Goal: Transaction & Acquisition: Purchase product/service

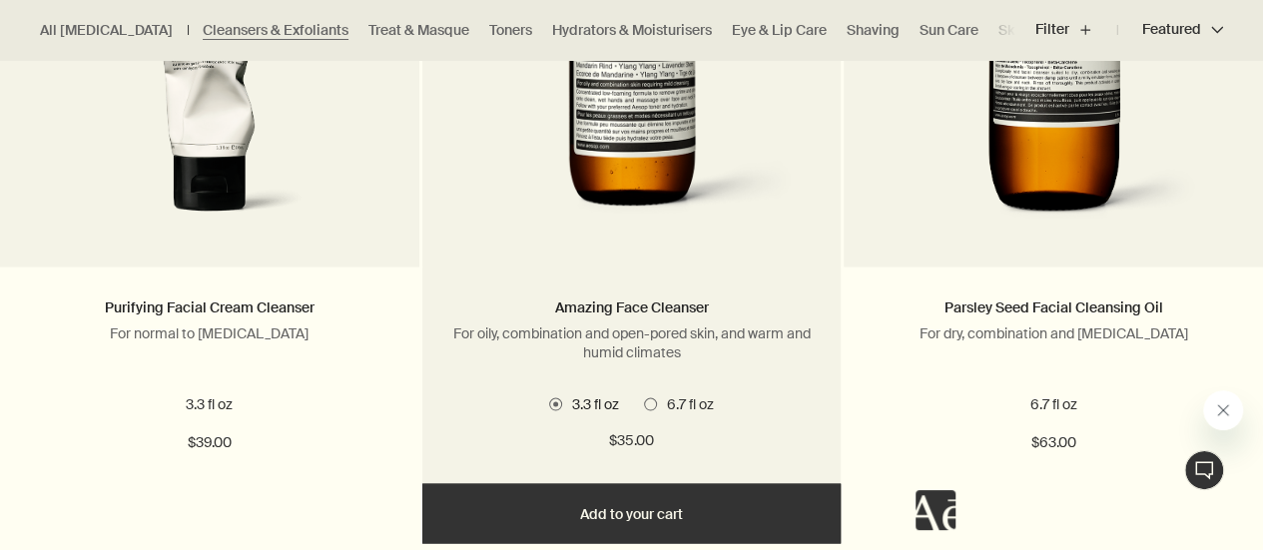
click at [663, 411] on span "6.7 fl oz" at bounding box center [685, 403] width 57 height 18
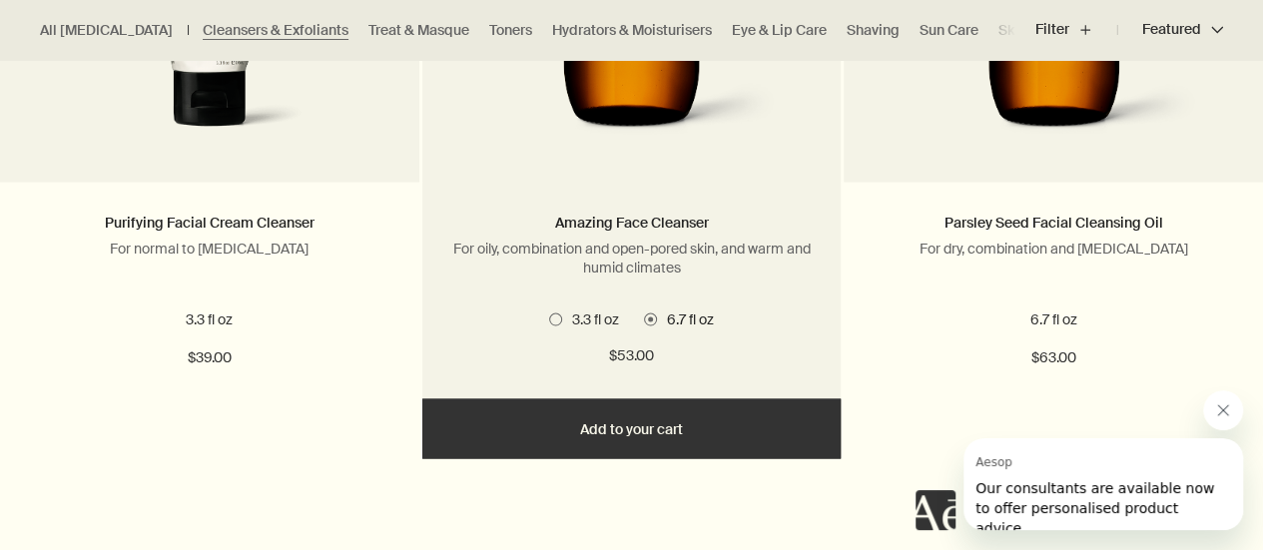
scroll to position [1640, 0]
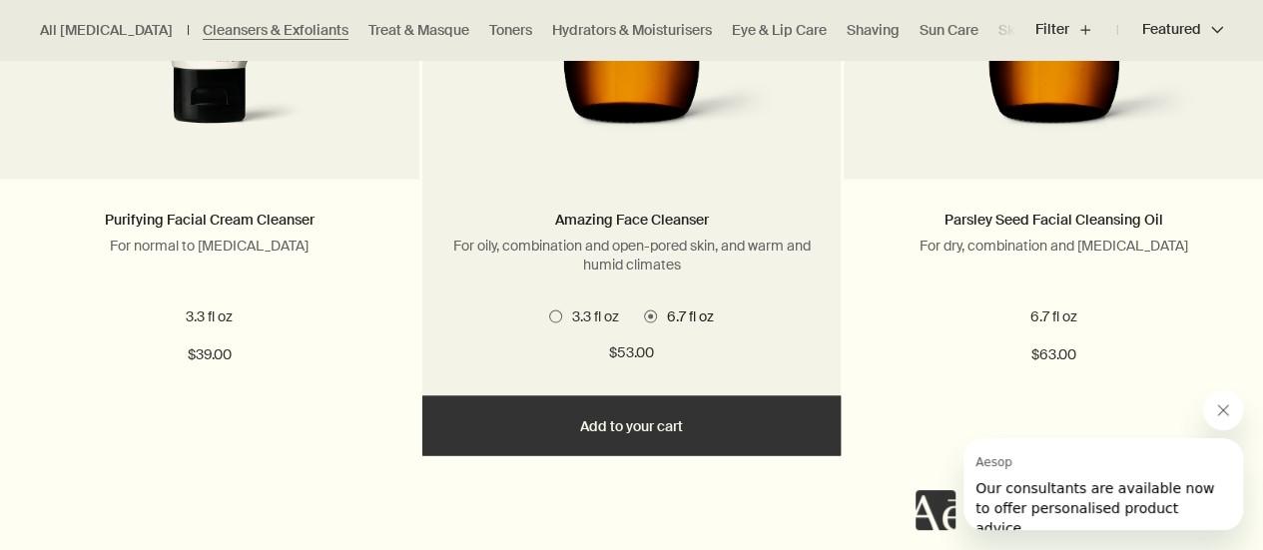
click at [655, 451] on button "Add Add to your cart" at bounding box center [631, 425] width 419 height 60
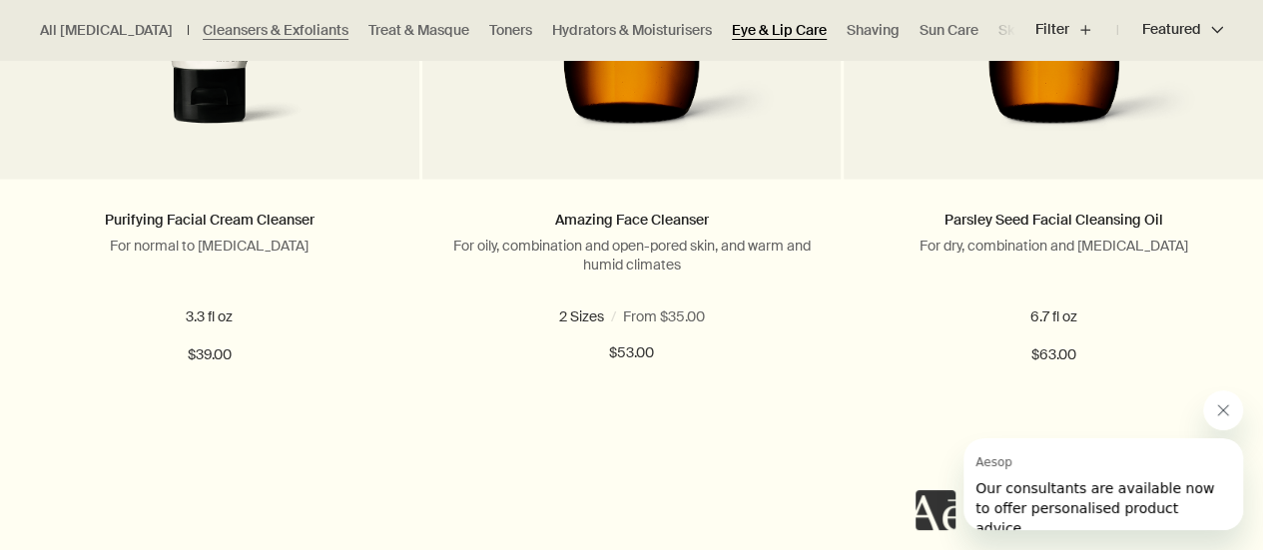
scroll to position [0, 45]
click at [802, 25] on link "Shaving" at bounding box center [828, 30] width 53 height 19
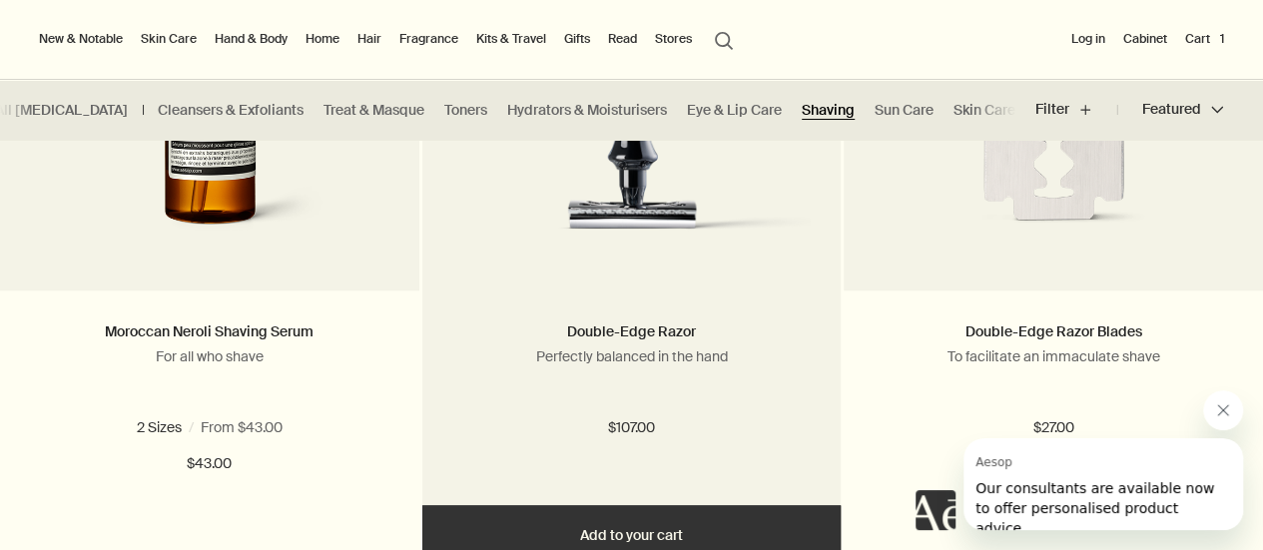
scroll to position [788, 0]
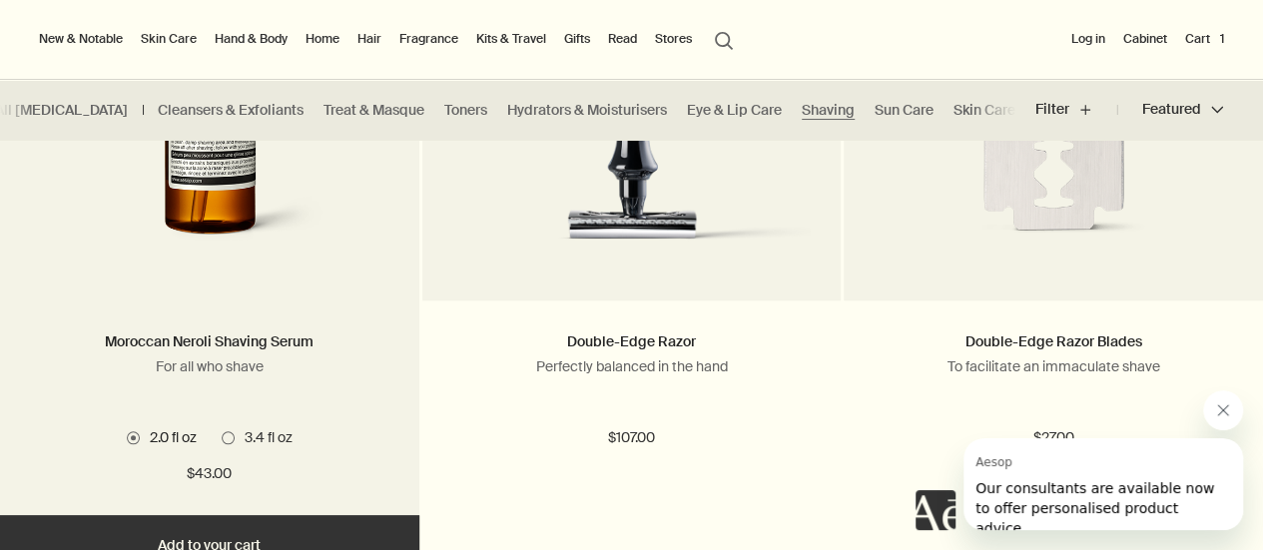
click at [190, 528] on button "Add Add to your cart" at bounding box center [209, 545] width 419 height 60
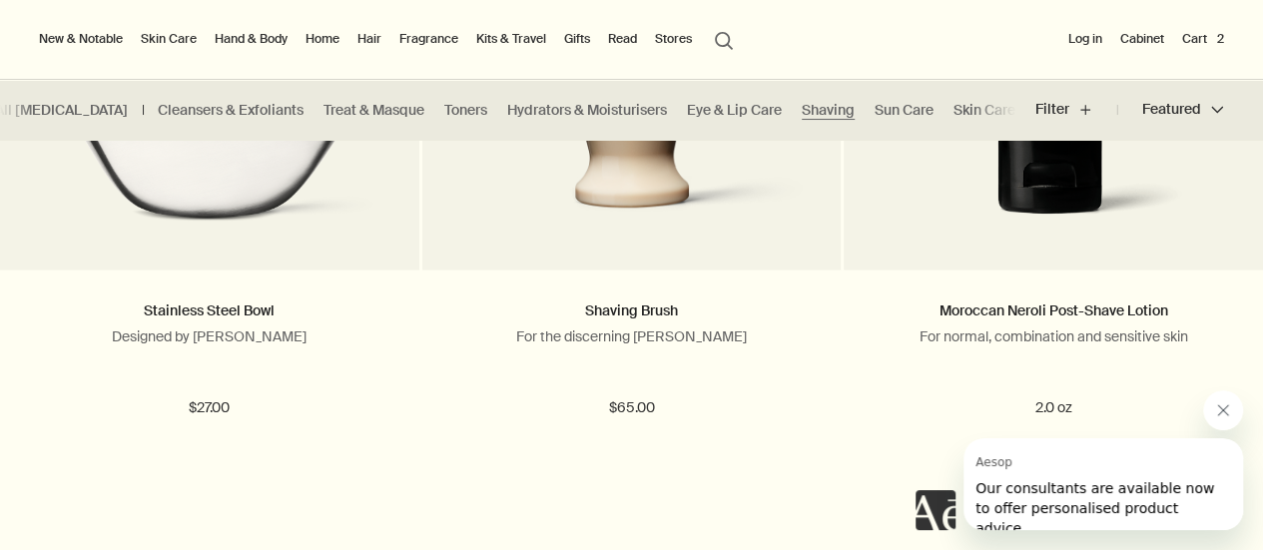
scroll to position [1549, 0]
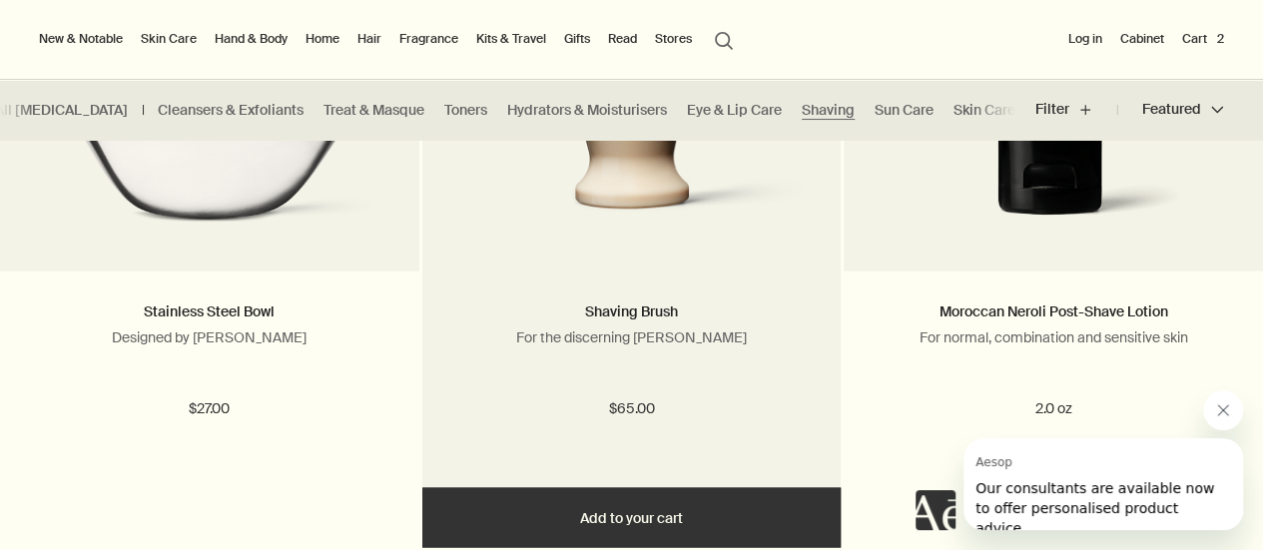
click at [635, 528] on button "Add Add to your cart" at bounding box center [631, 517] width 419 height 60
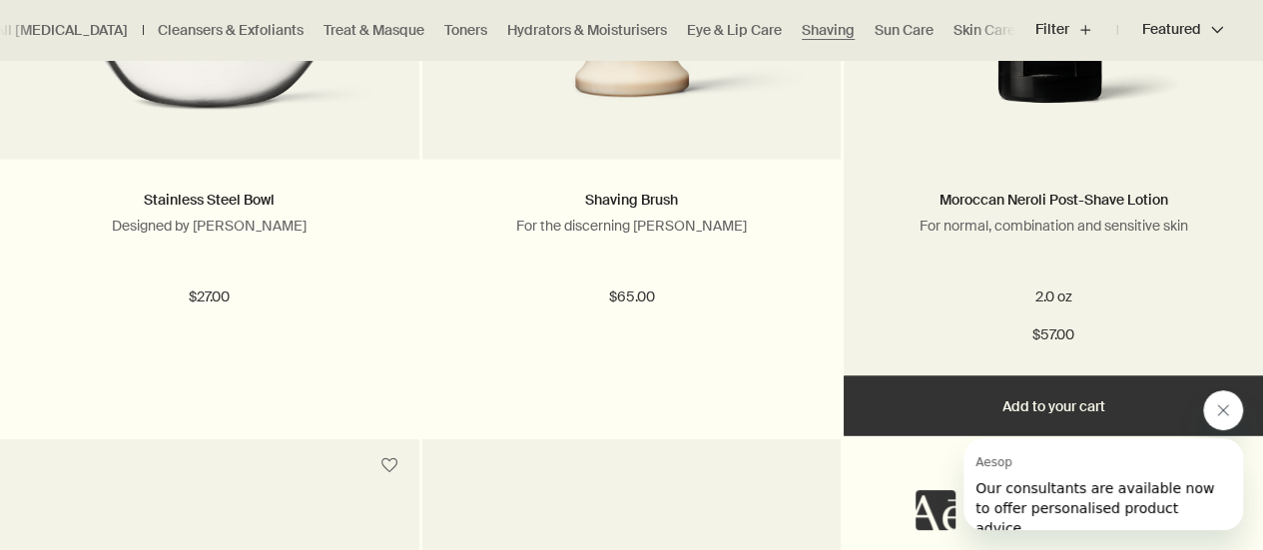
scroll to position [1661, 0]
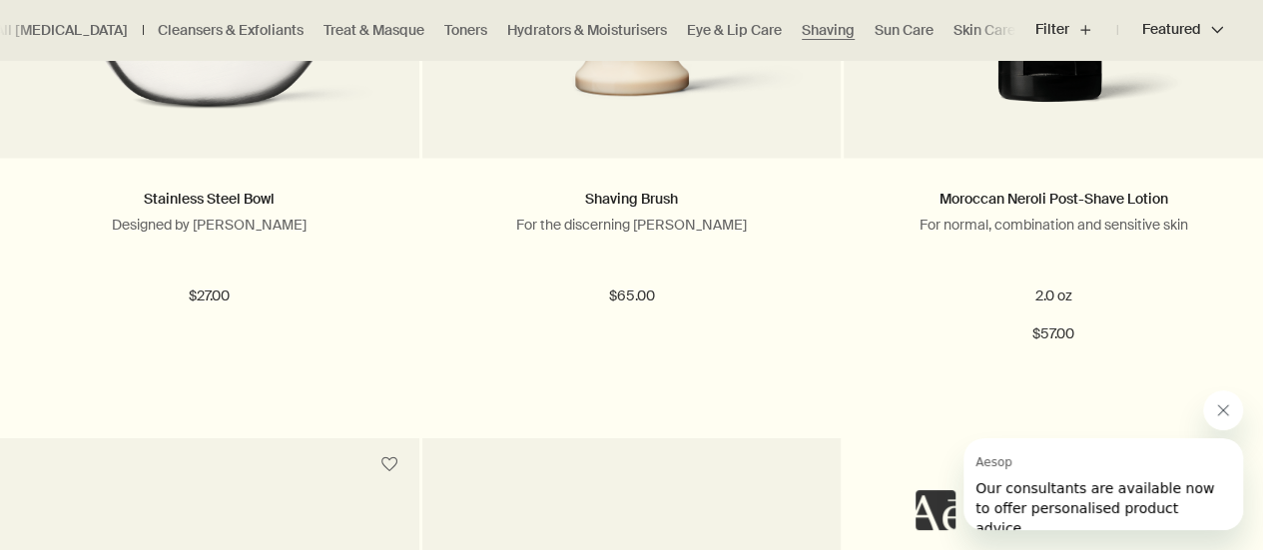
click at [1044, 408] on div at bounding box center [1079, 460] width 327 height 140
click at [1233, 412] on button "Close message from Aesop" at bounding box center [1223, 410] width 40 height 40
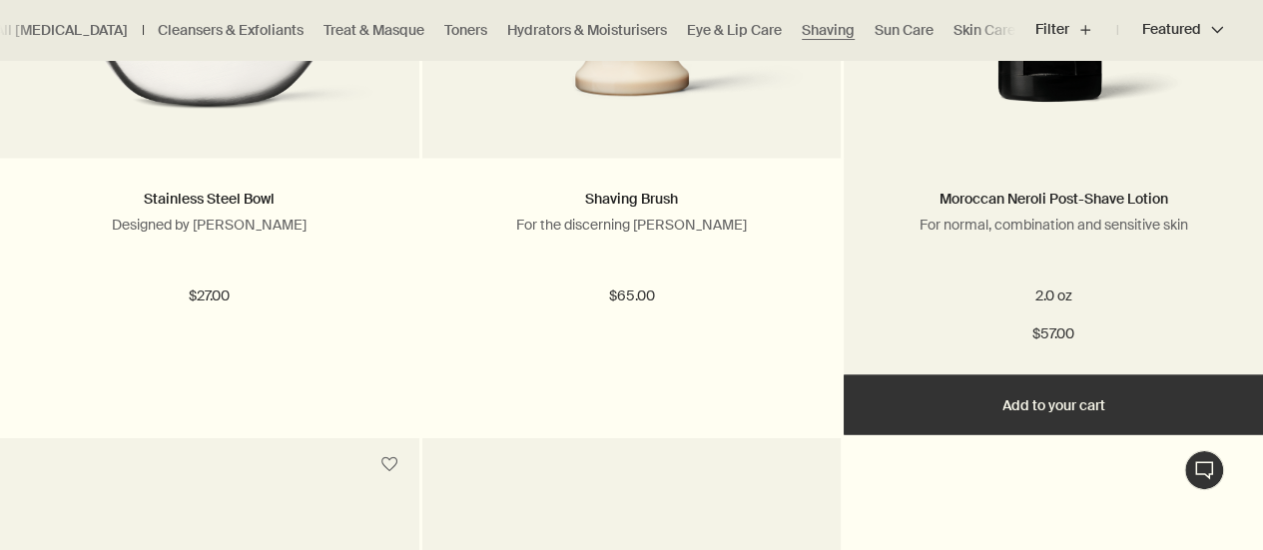
click at [990, 387] on button "Add Add to your cart" at bounding box center [1053, 404] width 419 height 60
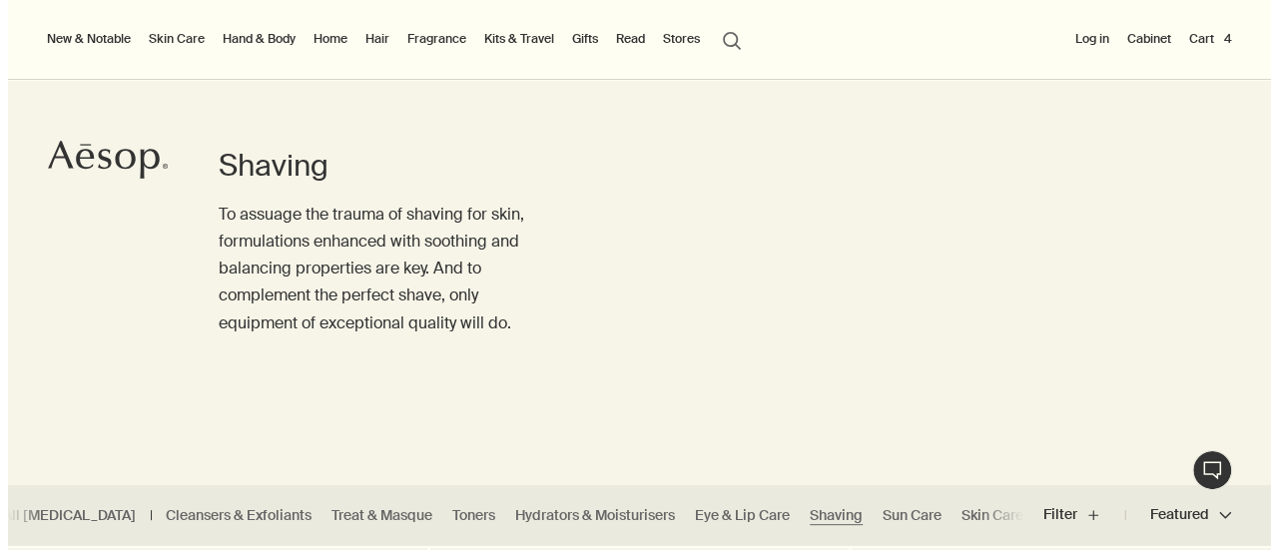
scroll to position [0, 0]
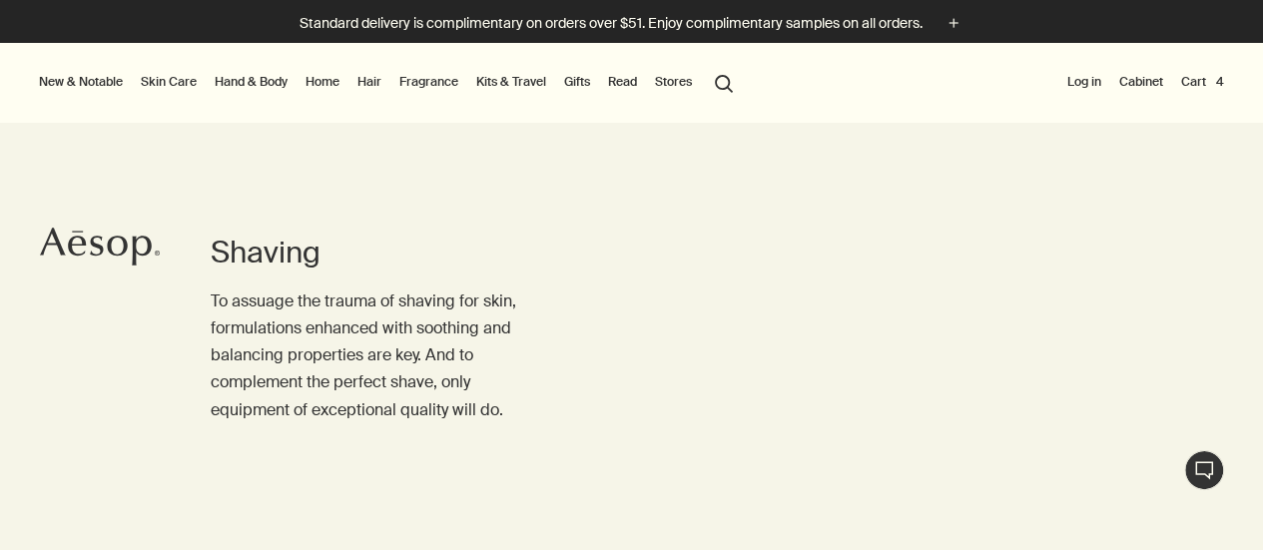
click at [1207, 76] on button "Cart 4" at bounding box center [1202, 82] width 51 height 24
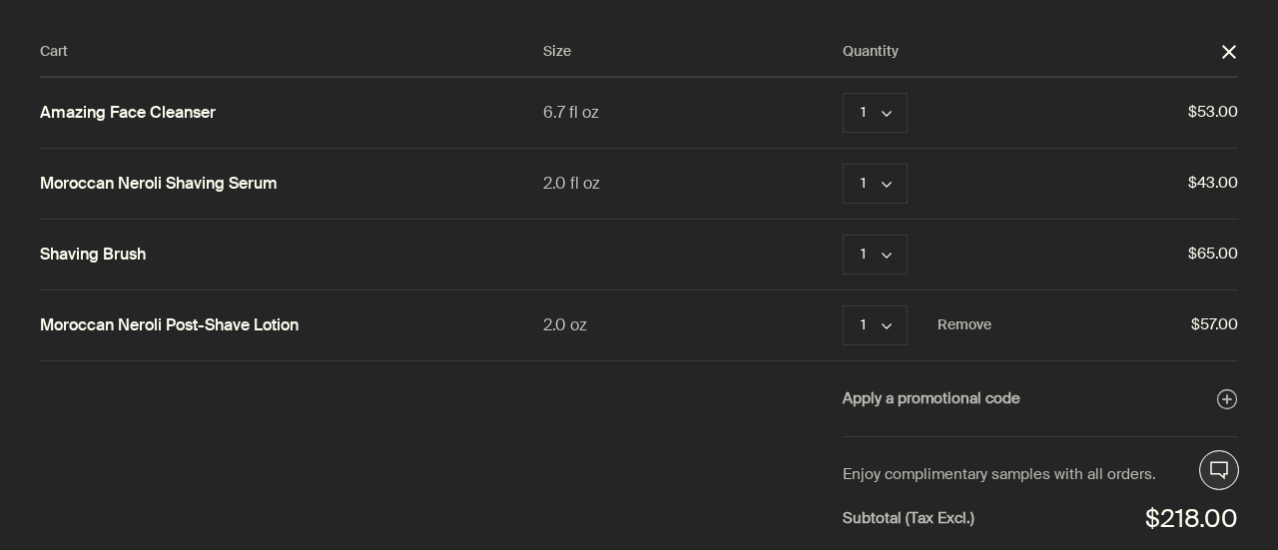
scroll to position [48, 0]
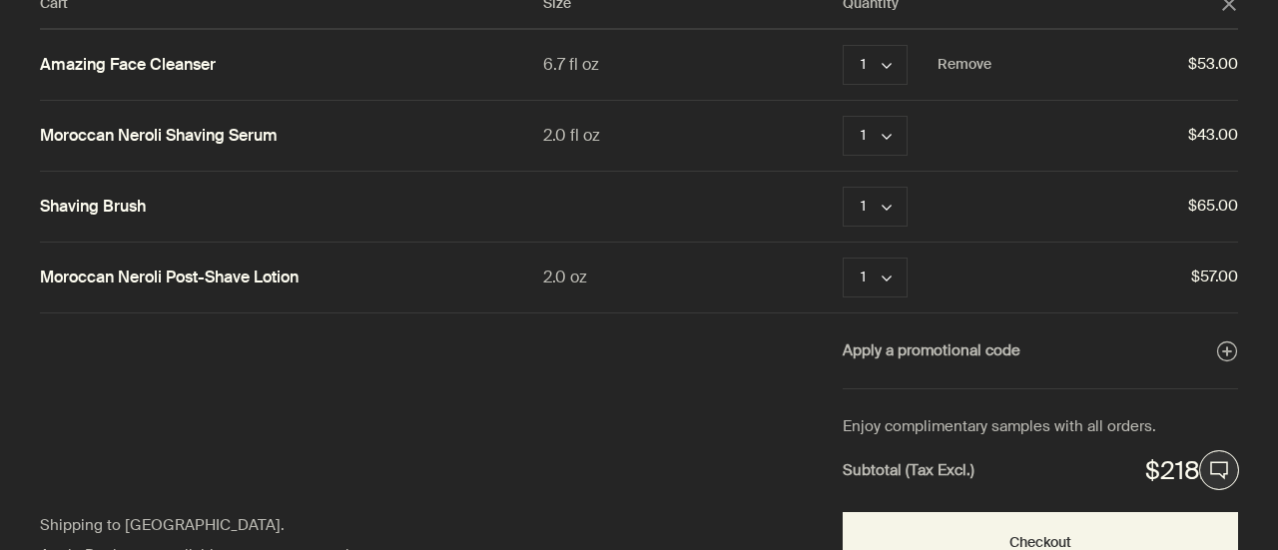
click at [98, 71] on link "Amazing Face Cleanser" at bounding box center [128, 65] width 176 height 21
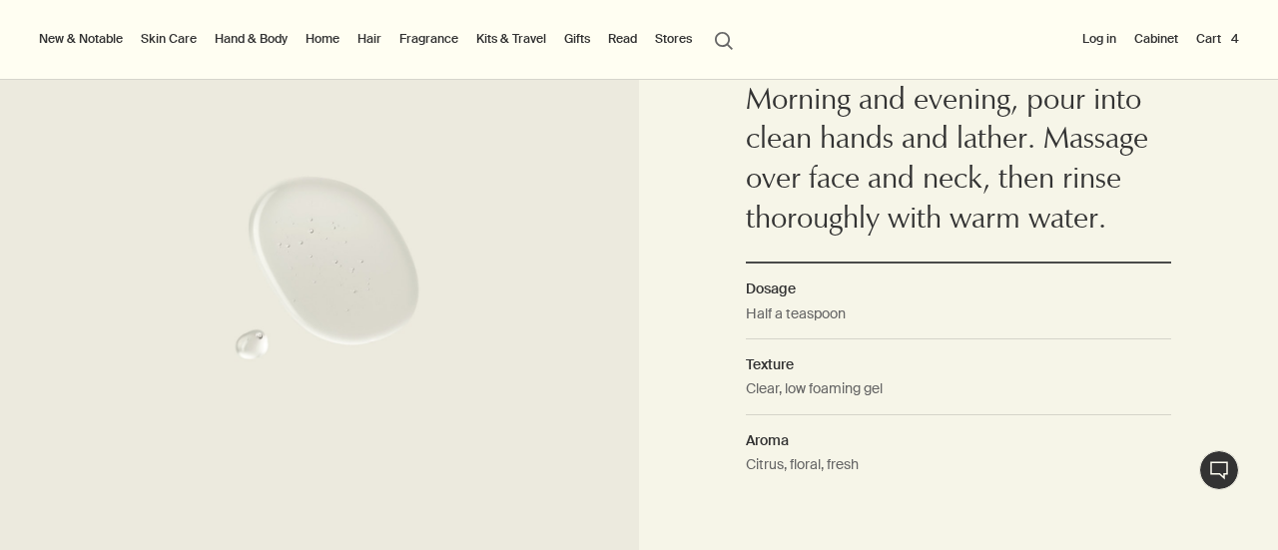
scroll to position [1466, 0]
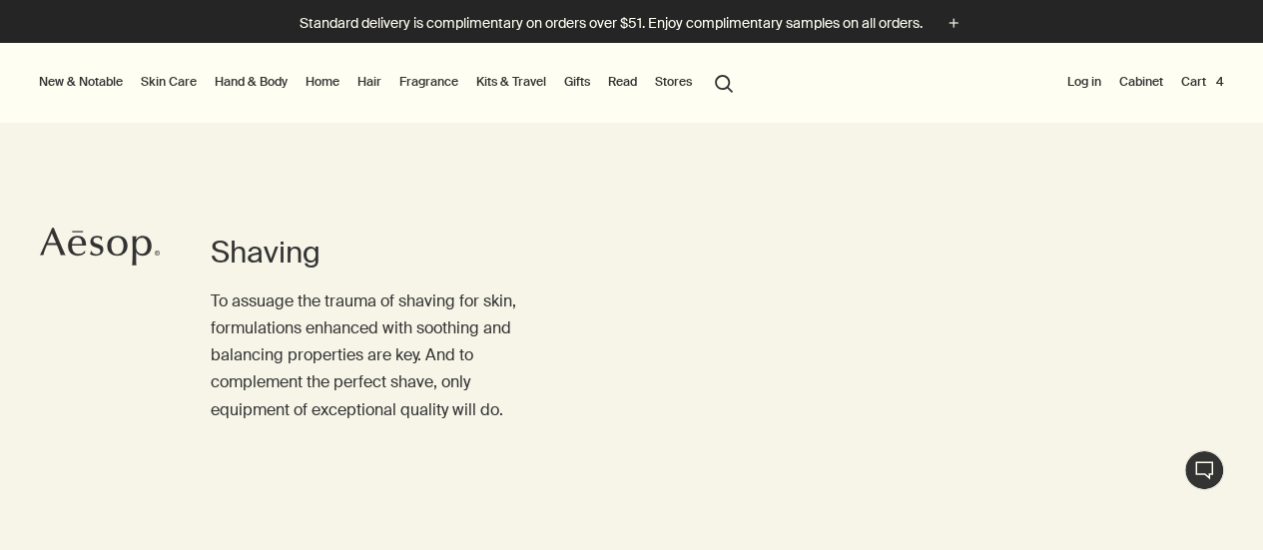
click at [1187, 95] on li "Cart 4" at bounding box center [1202, 83] width 51 height 80
click at [1200, 87] on button "Cart 4" at bounding box center [1202, 82] width 51 height 24
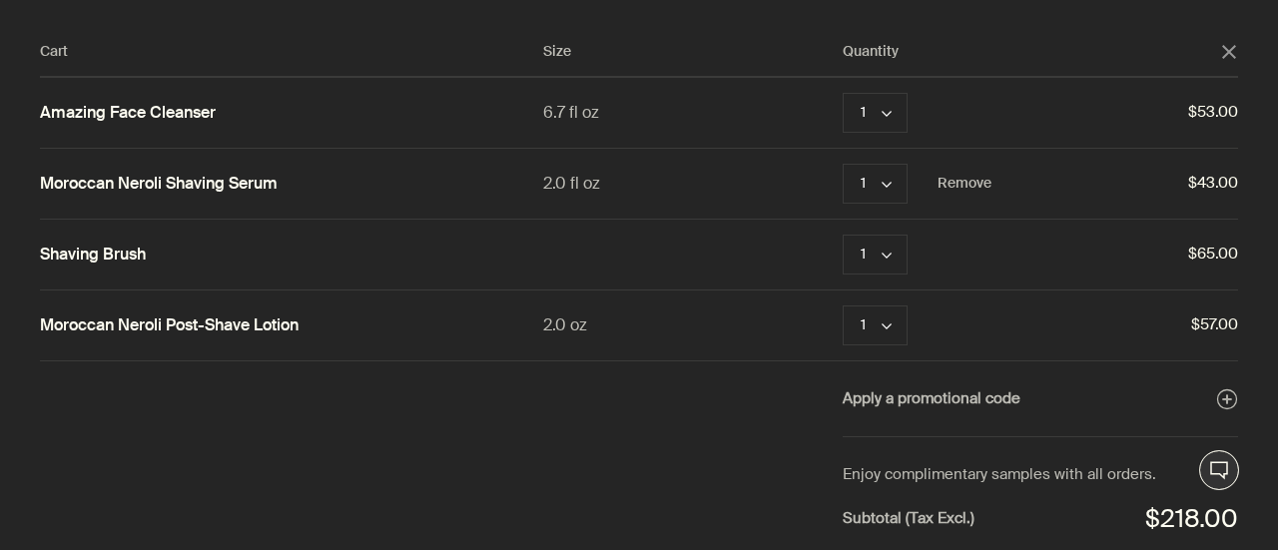
click at [199, 187] on link "Moroccan Neroli Shaving Serum" at bounding box center [159, 184] width 238 height 21
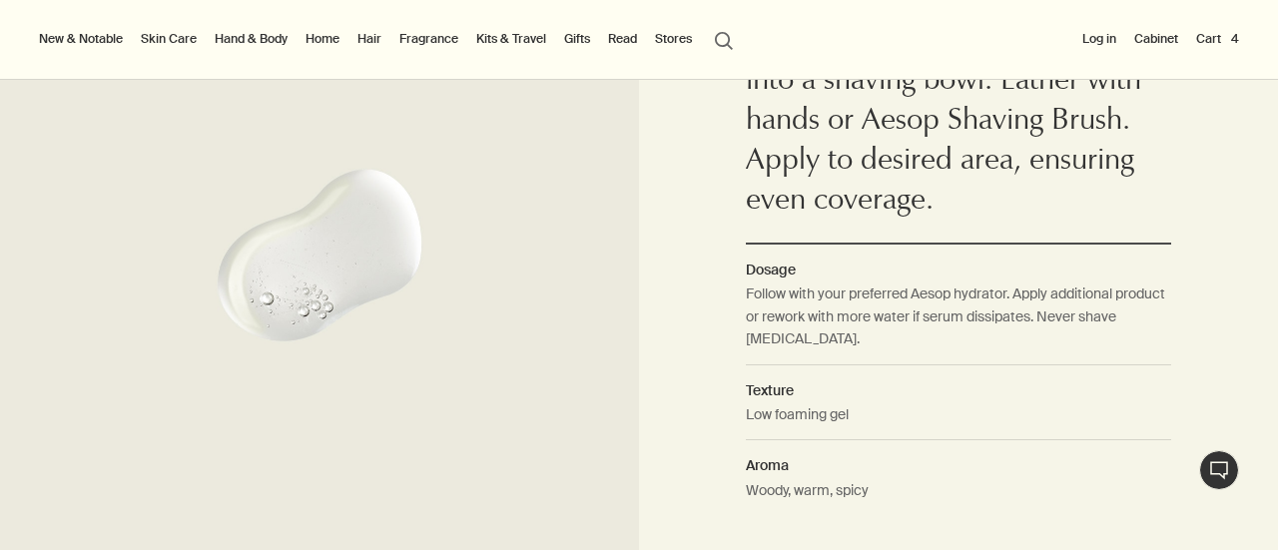
scroll to position [1523, 0]
click at [1232, 25] on li "Cart 4" at bounding box center [1217, 40] width 51 height 80
click at [1224, 32] on button "Cart 4" at bounding box center [1217, 39] width 51 height 24
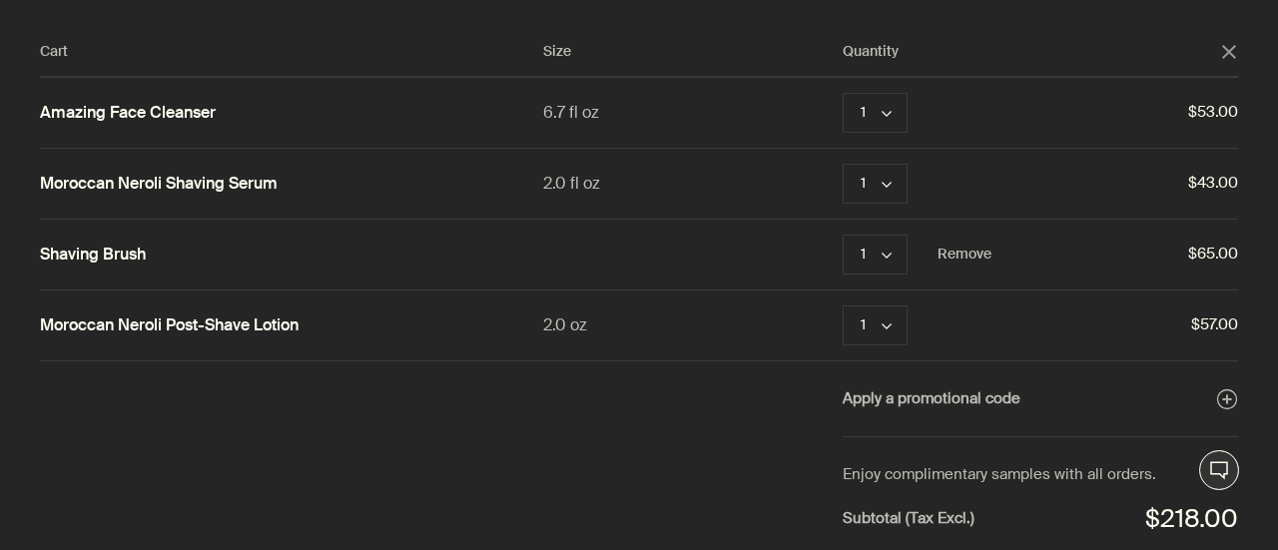
click at [69, 265] on div "Shaving Brush" at bounding box center [291, 254] width 503 height 27
click at [103, 249] on link "Shaving Brush" at bounding box center [93, 255] width 106 height 21
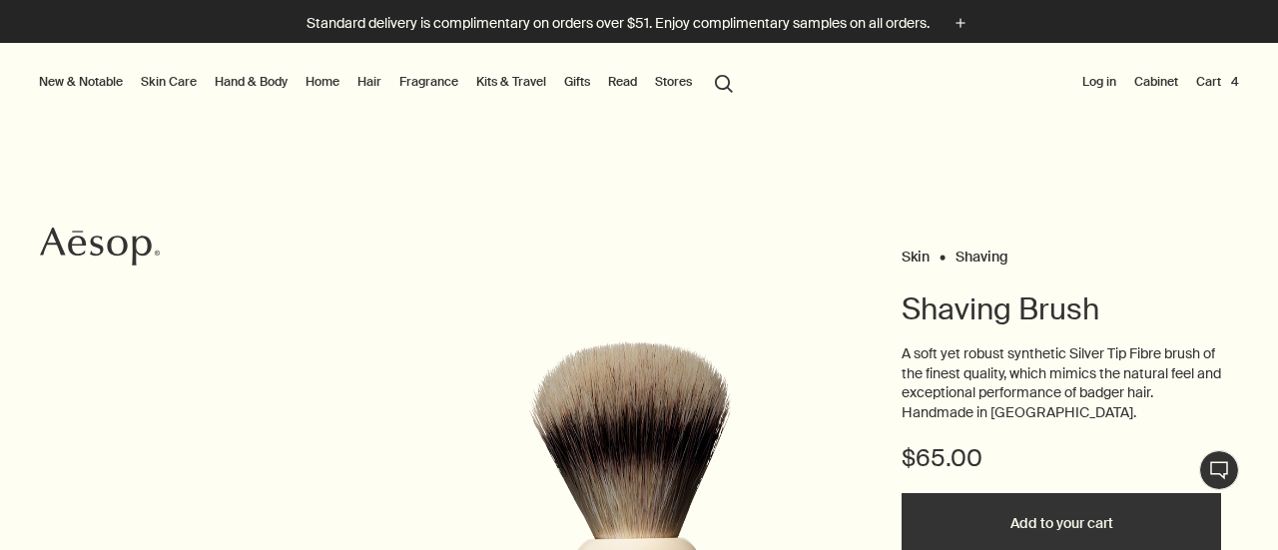
click at [1201, 101] on li "Cart 4" at bounding box center [1217, 83] width 51 height 80
click at [1202, 77] on button "Cart 4" at bounding box center [1217, 82] width 51 height 24
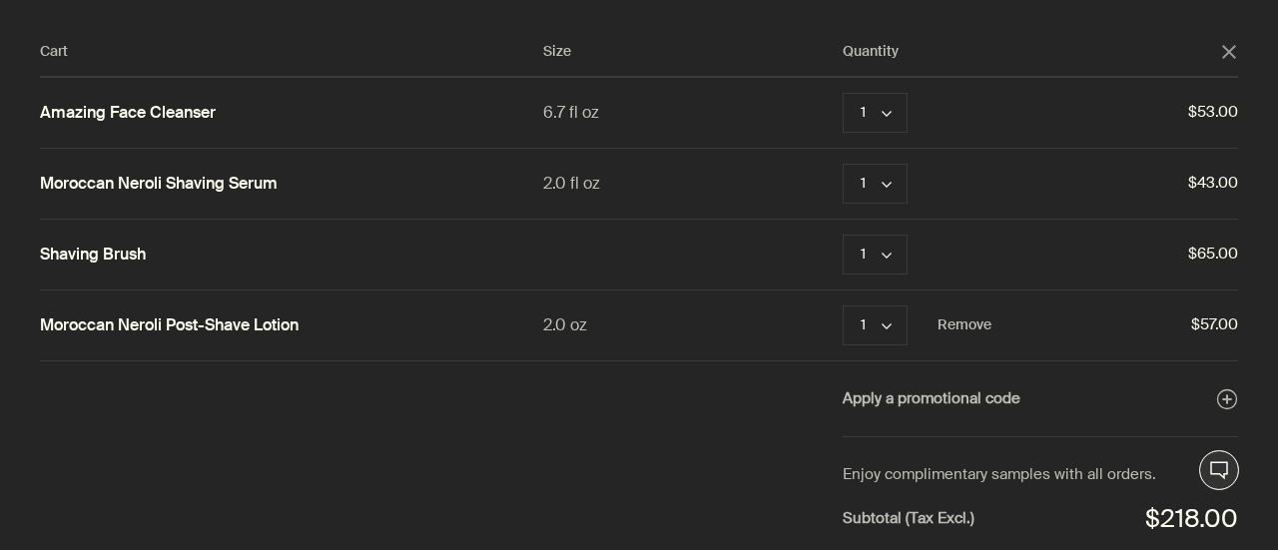
click at [235, 323] on link "Moroccan Neroli Post-Shave Lotion" at bounding box center [169, 326] width 259 height 21
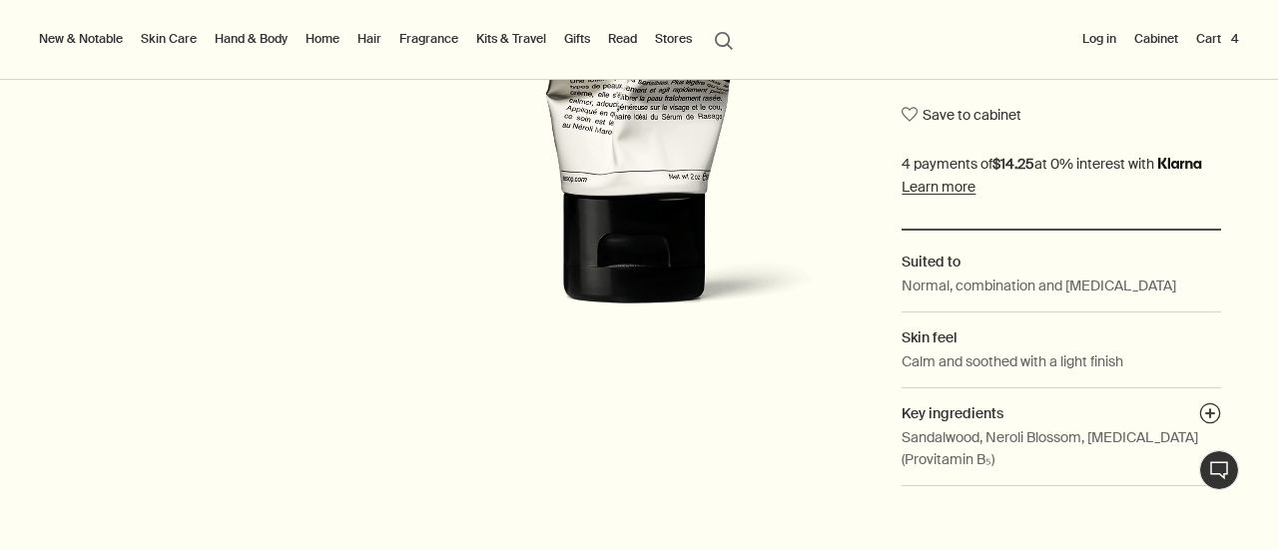
scroll to position [564, 0]
